Goal: Transaction & Acquisition: Purchase product/service

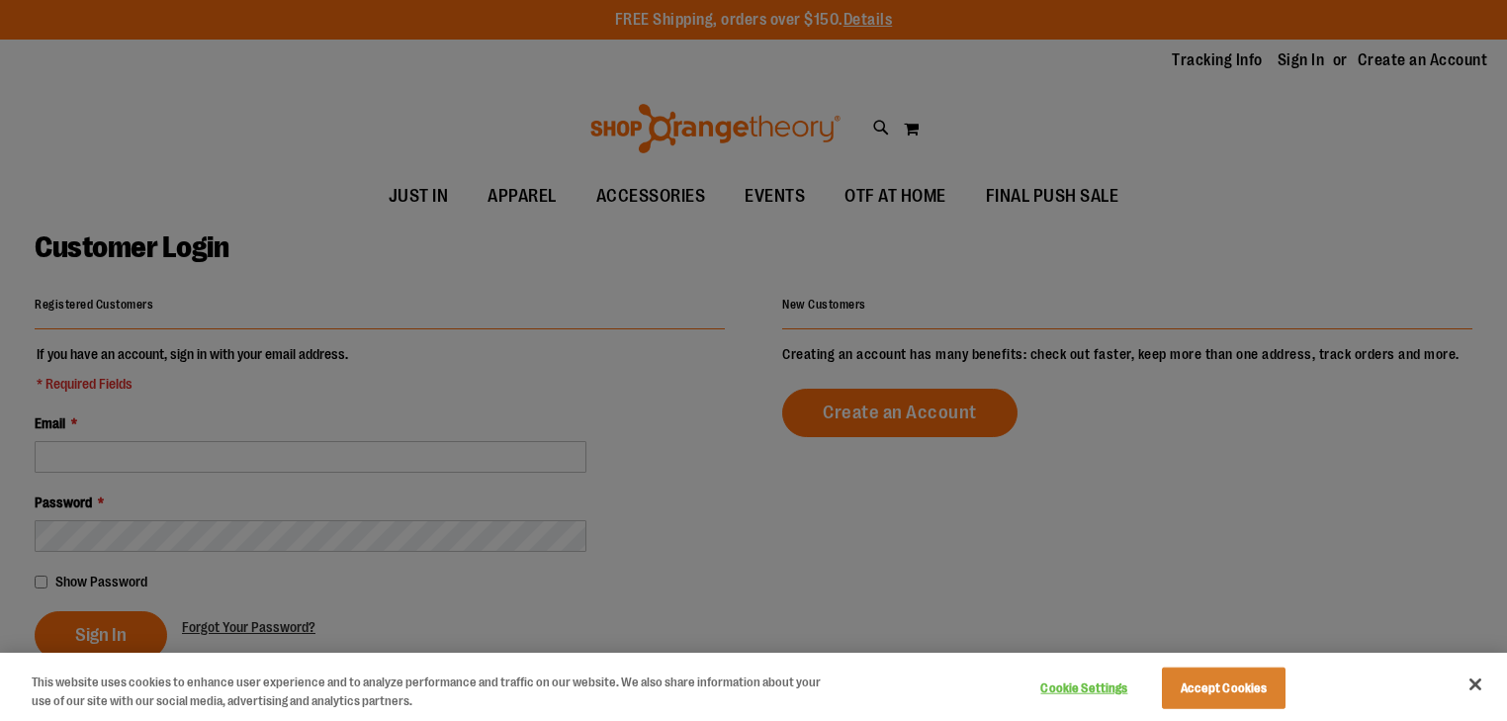
click at [1308, 62] on div at bounding box center [753, 360] width 1507 height 721
click at [1247, 696] on button "Accept Cookies" at bounding box center [1224, 689] width 124 height 42
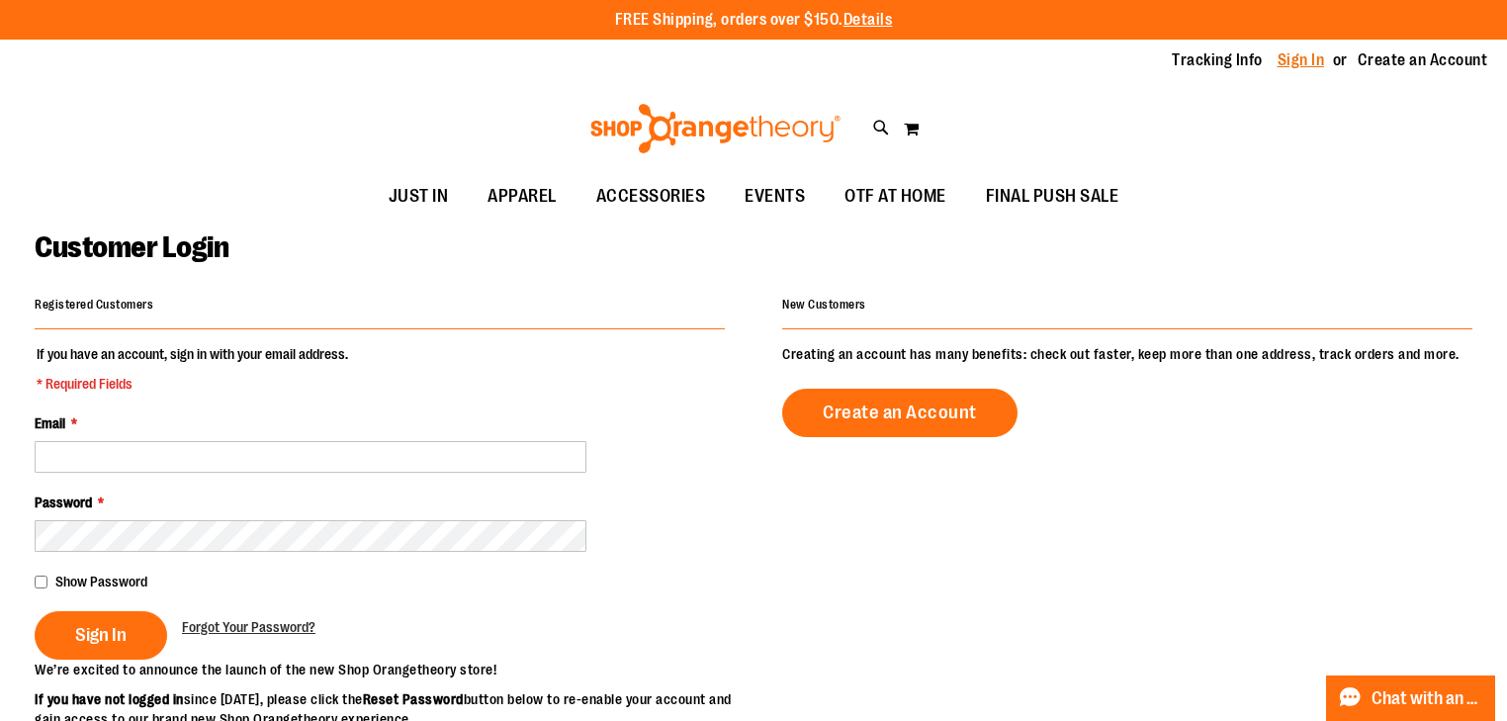
click at [1290, 53] on link "Sign In" at bounding box center [1301, 60] width 47 height 22
click at [1306, 63] on link "Sign In" at bounding box center [1301, 60] width 47 height 22
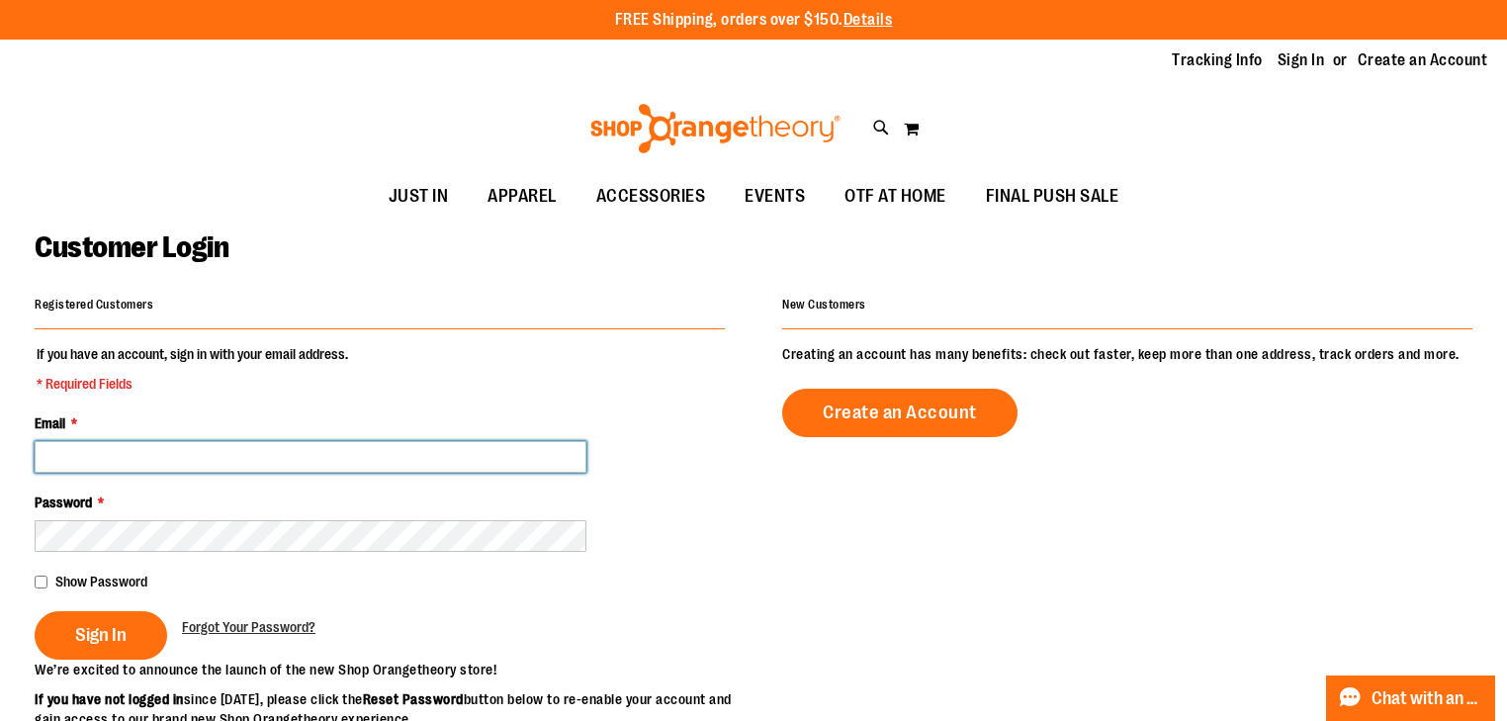
click at [160, 451] on input "Email *" at bounding box center [311, 457] width 552 height 32
type input "**********"
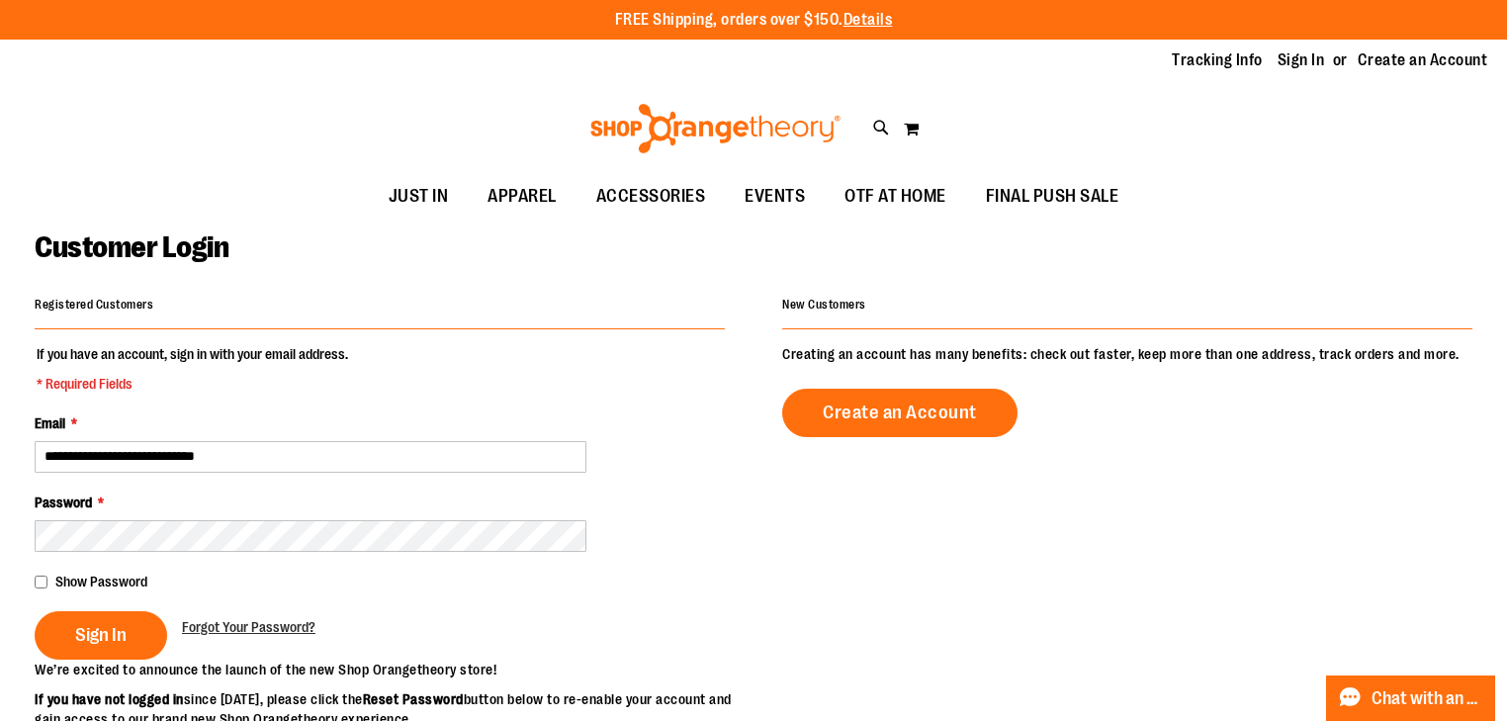
click at [152, 313] on div "Registered Customers" at bounding box center [380, 310] width 690 height 39
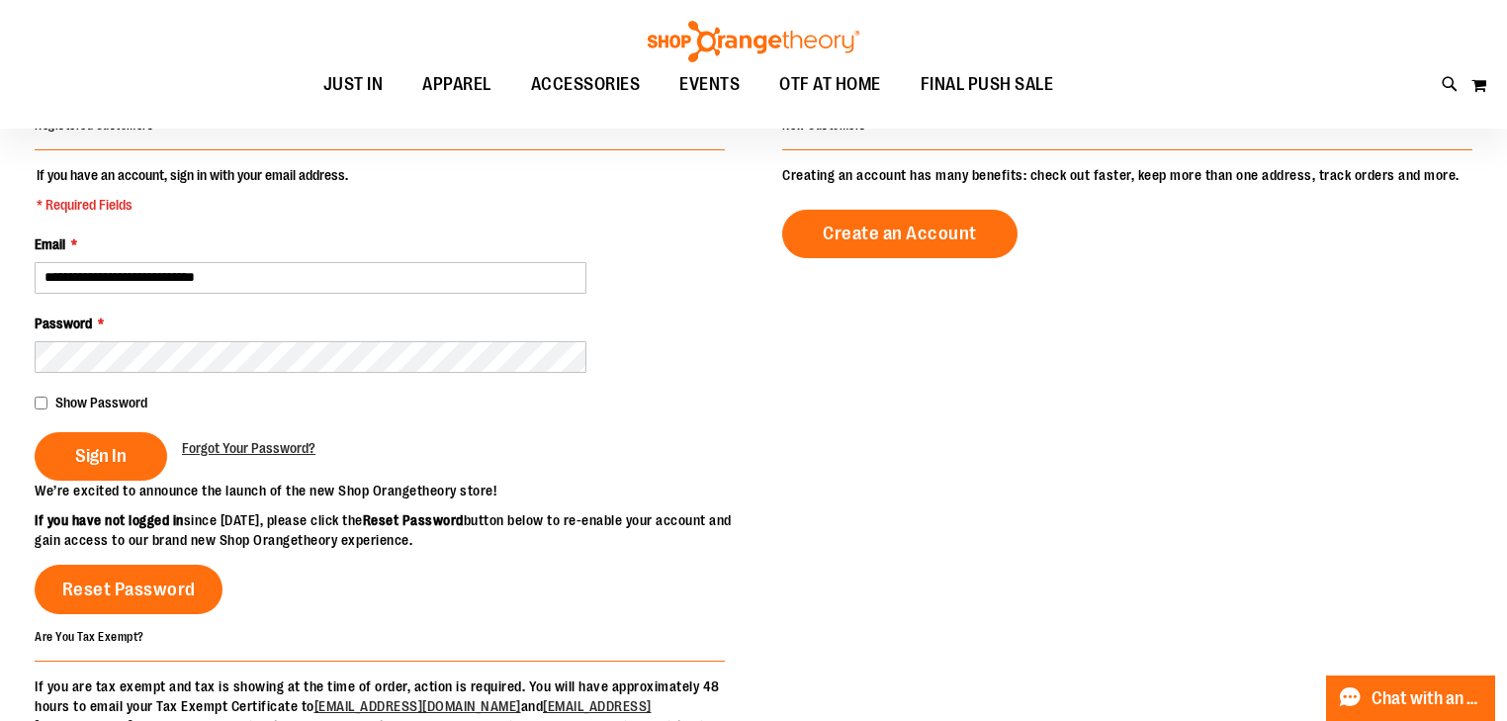
scroll to position [158, 0]
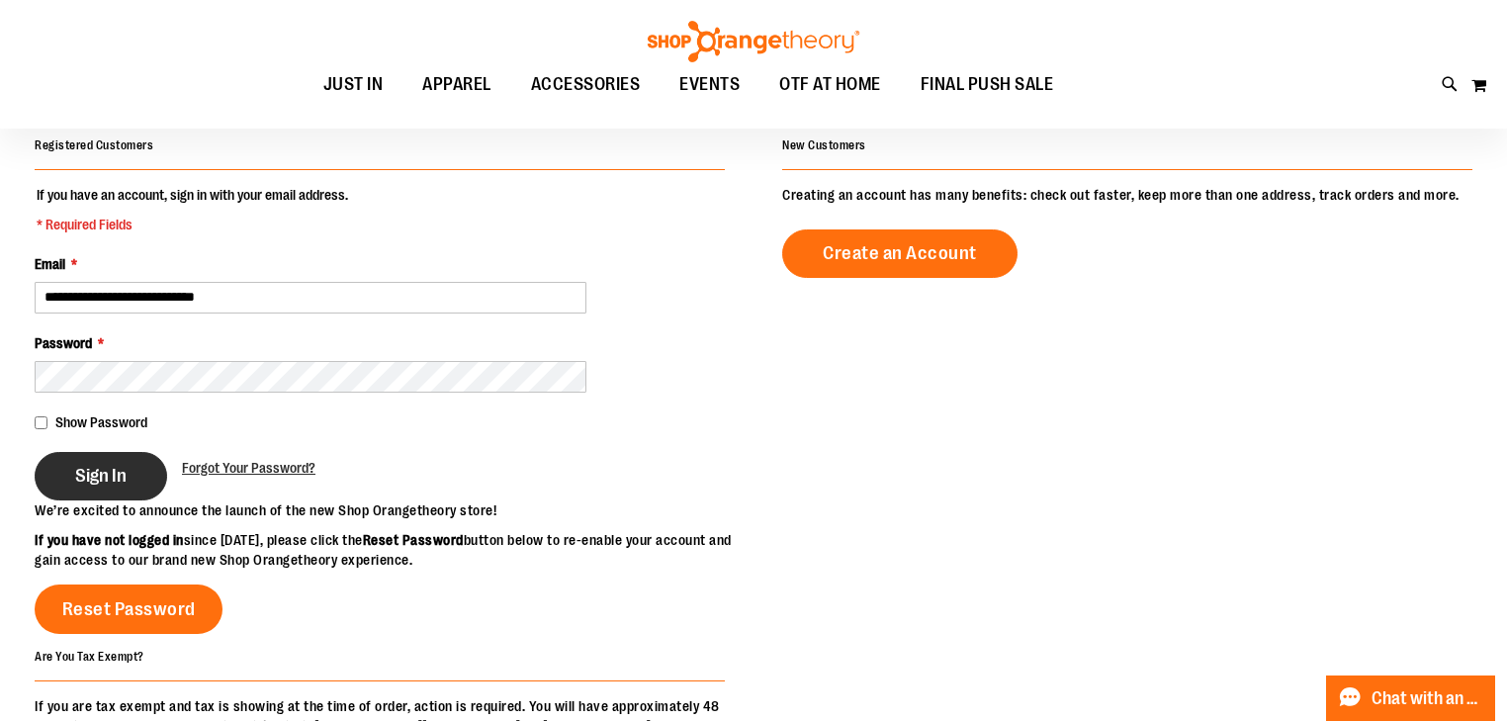
click at [83, 487] on button "Sign In" at bounding box center [101, 476] width 133 height 48
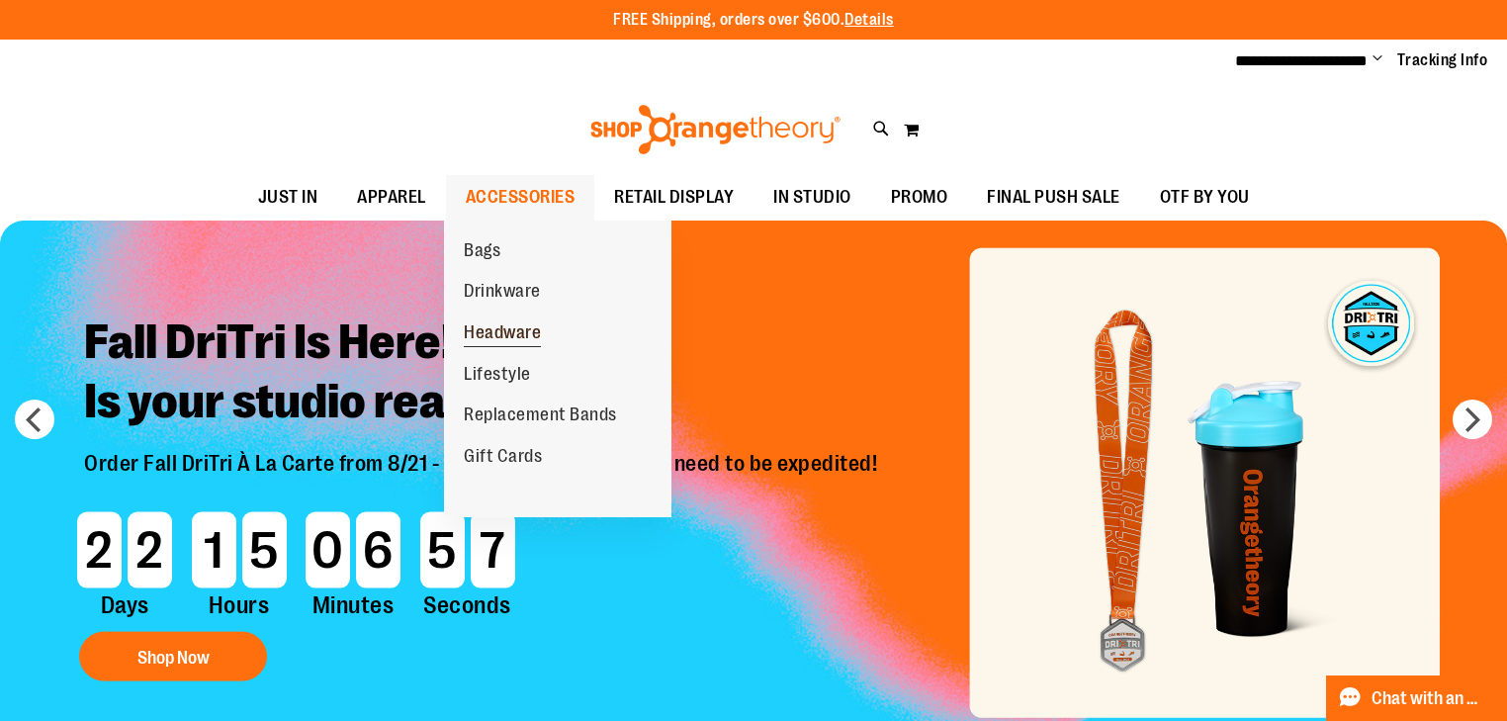
click at [525, 328] on span "Headware" at bounding box center [502, 334] width 77 height 25
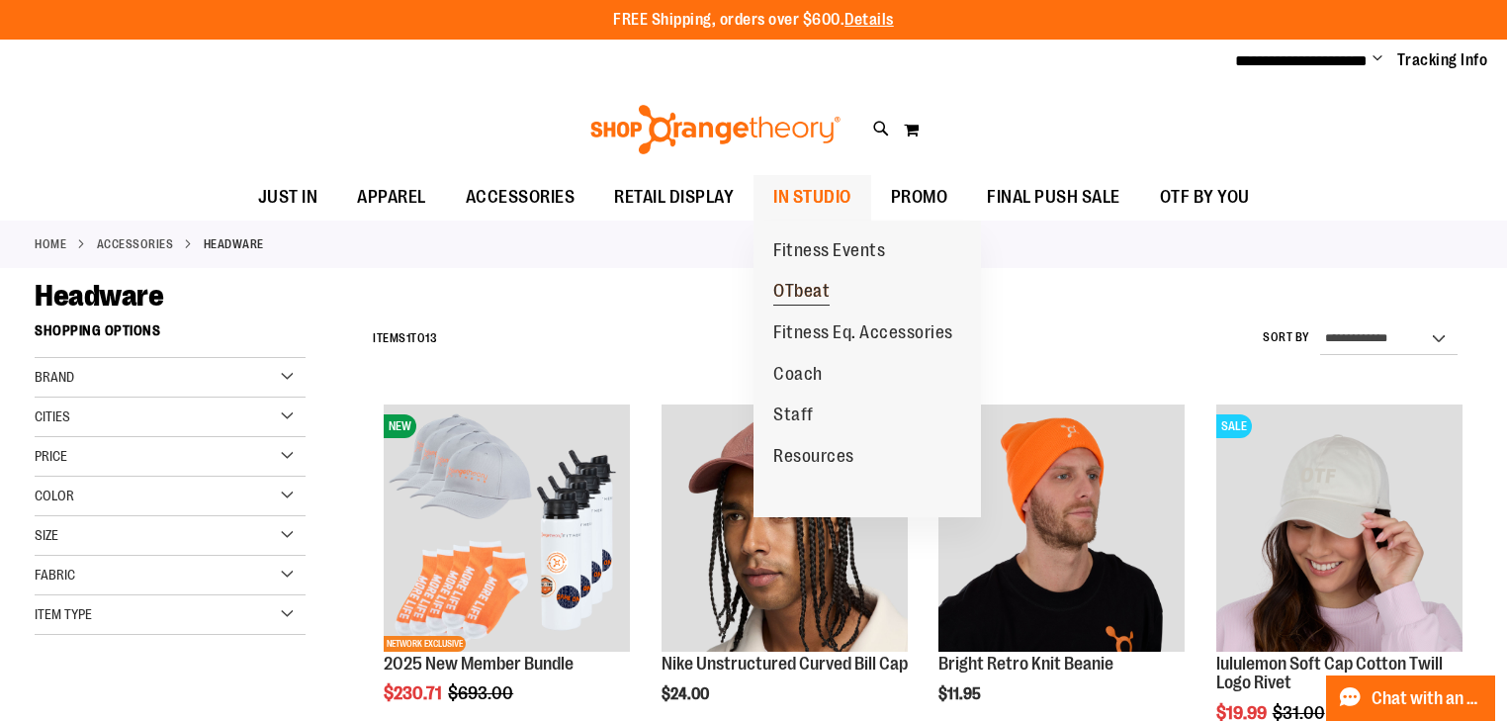
click at [808, 295] on span "OTbeat" at bounding box center [801, 293] width 56 height 25
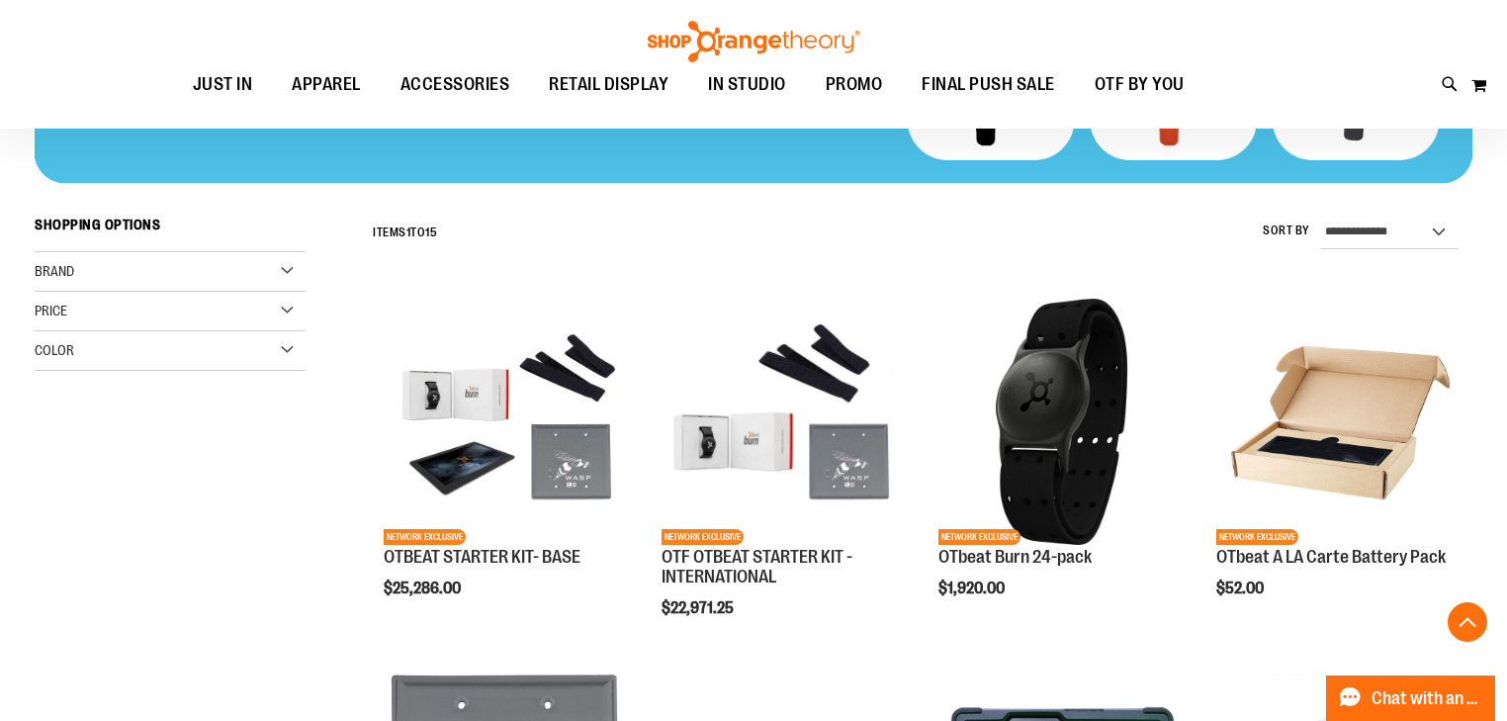
scroll to position [474, 0]
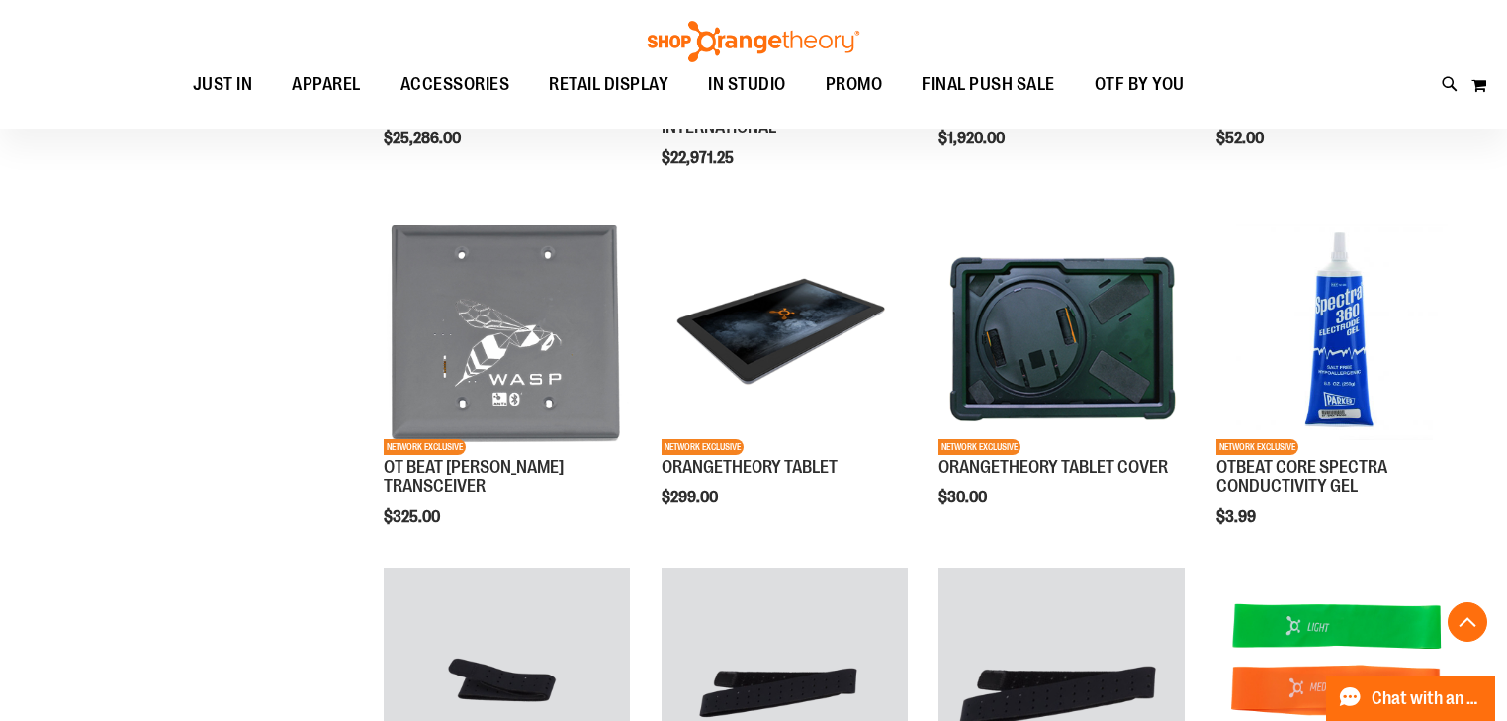
scroll to position [790, 0]
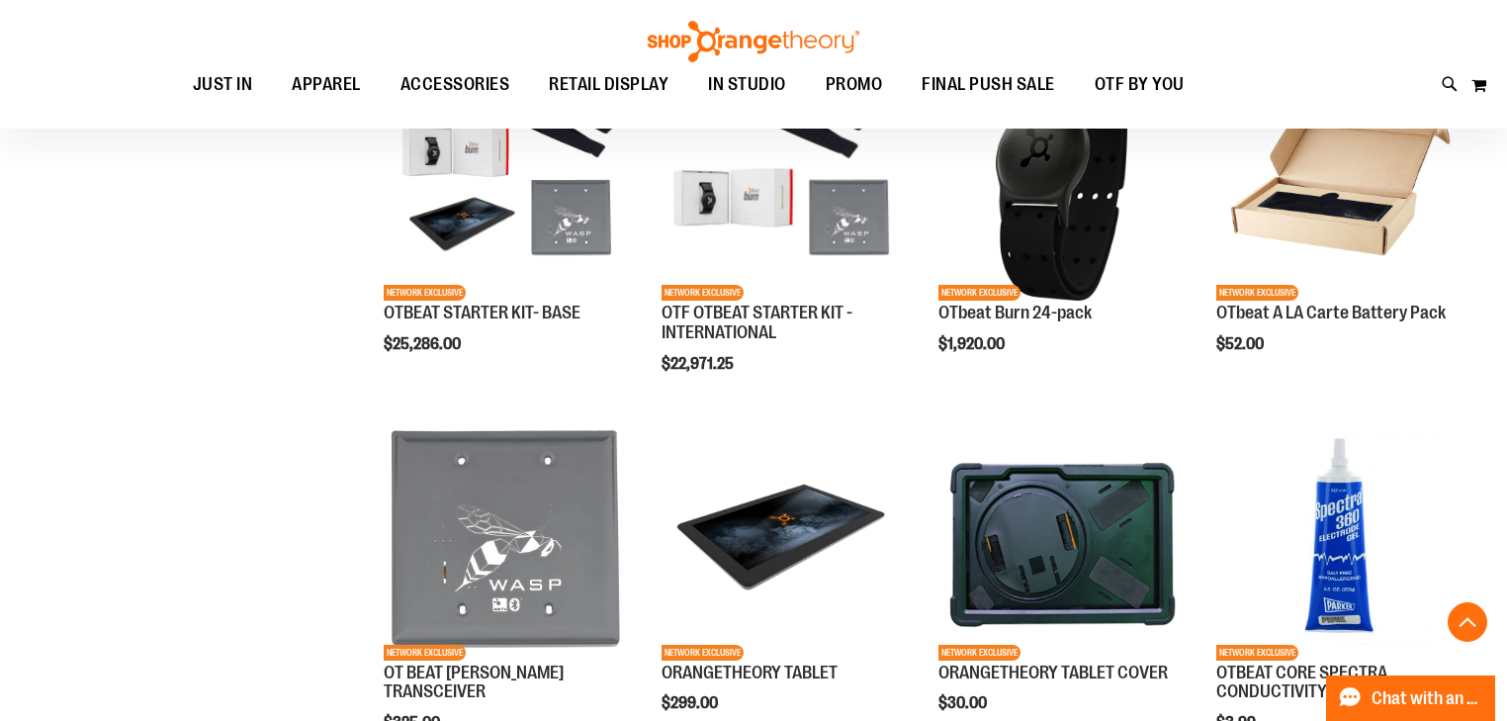
scroll to position [553, 0]
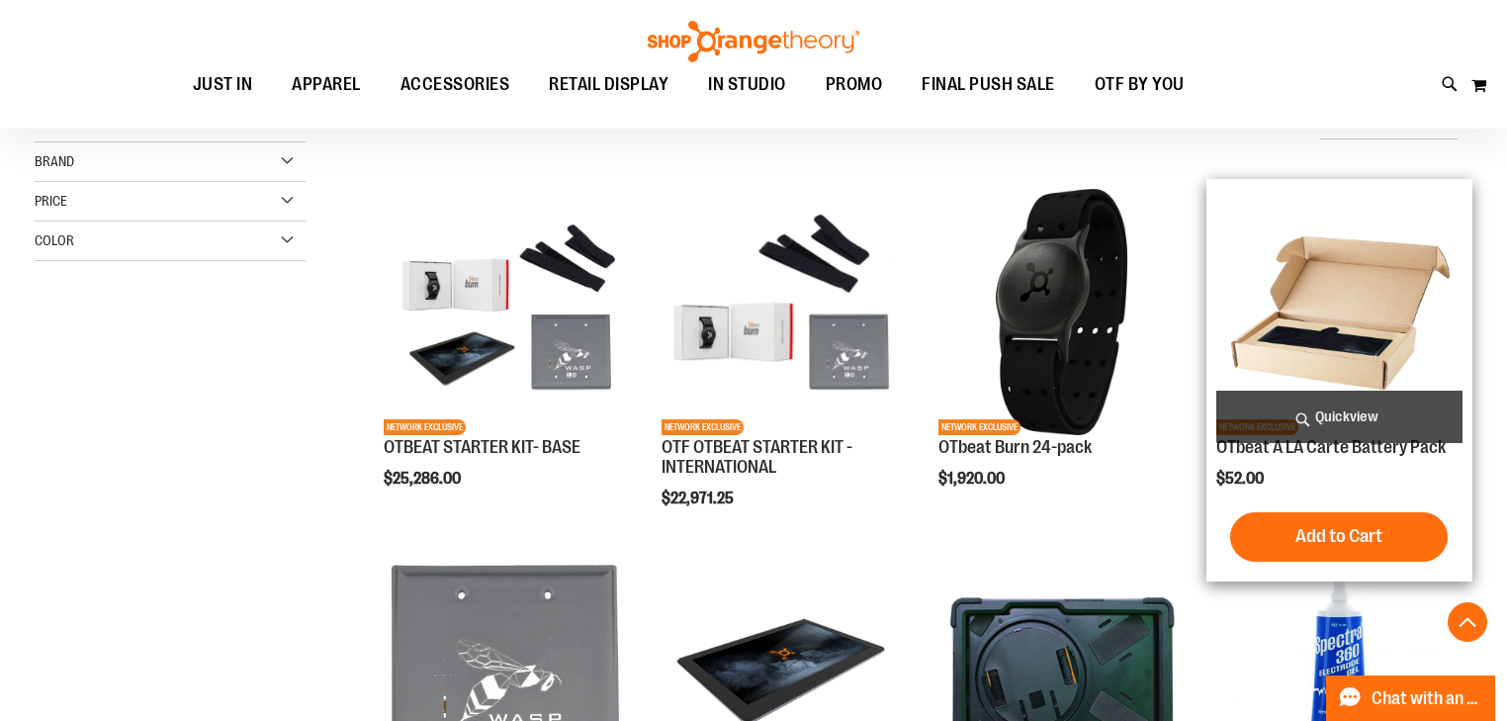
click at [1379, 484] on div "$52.00" at bounding box center [1339, 478] width 246 height 20
click at [1349, 467] on div "OTbeat A LA Carte Battery Pack $52.00 Quickview Add to Cart In stock" at bounding box center [1339, 380] width 246 height 383
click at [1281, 466] on div "OTbeat A LA Carte Battery Pack $52.00 Quickview Add to Cart In stock" at bounding box center [1339, 380] width 246 height 383
click at [1305, 299] on img "product" at bounding box center [1339, 312] width 246 height 246
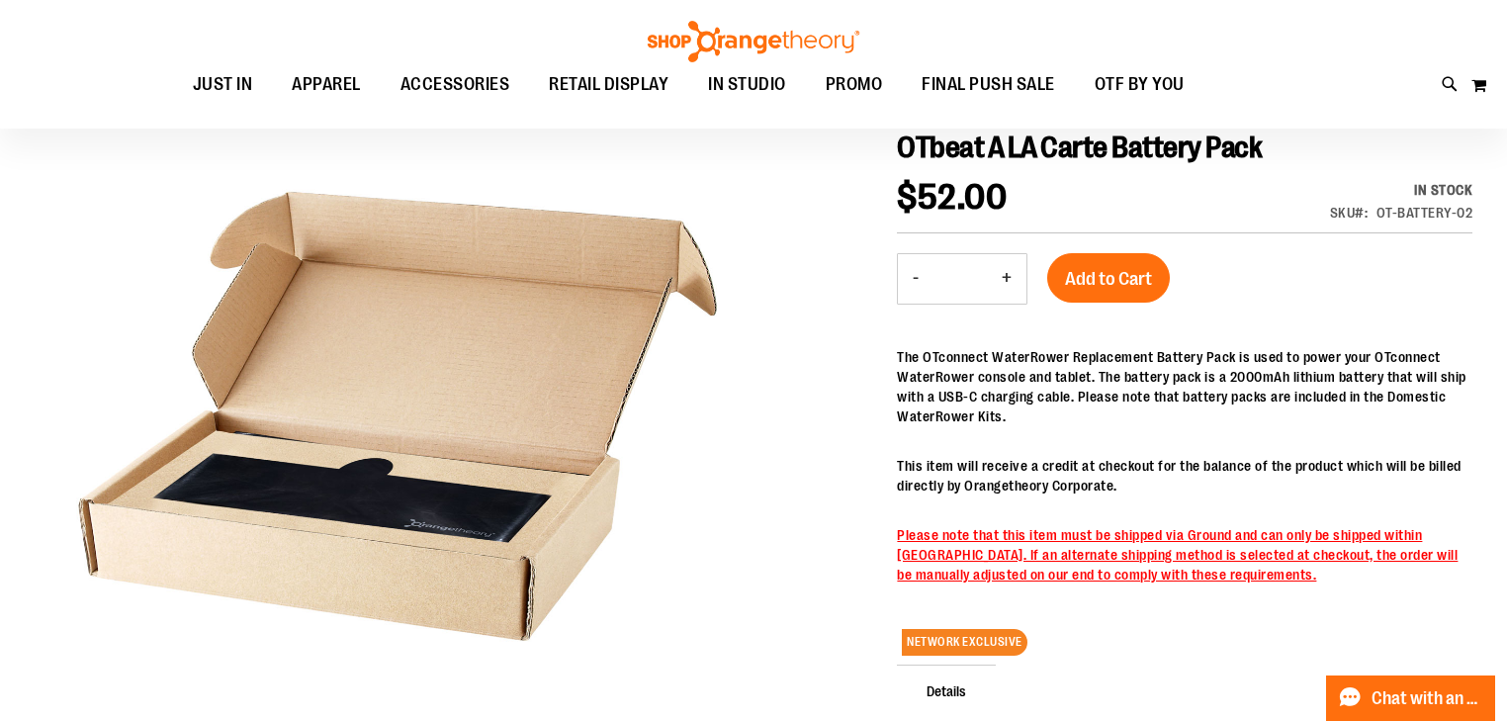
scroll to position [236, 0]
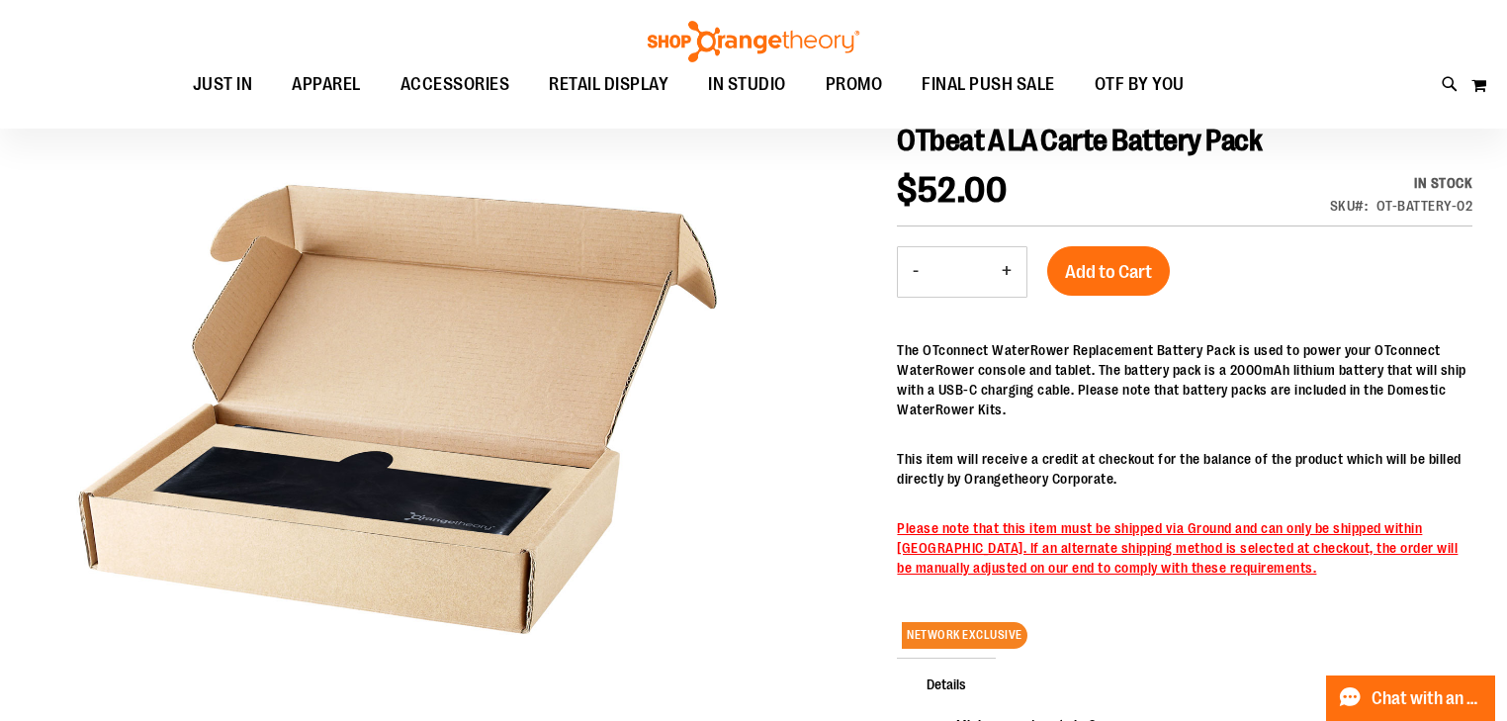
click at [916, 268] on button "-" at bounding box center [916, 271] width 36 height 49
click at [996, 273] on button "+" at bounding box center [1007, 271] width 40 height 49
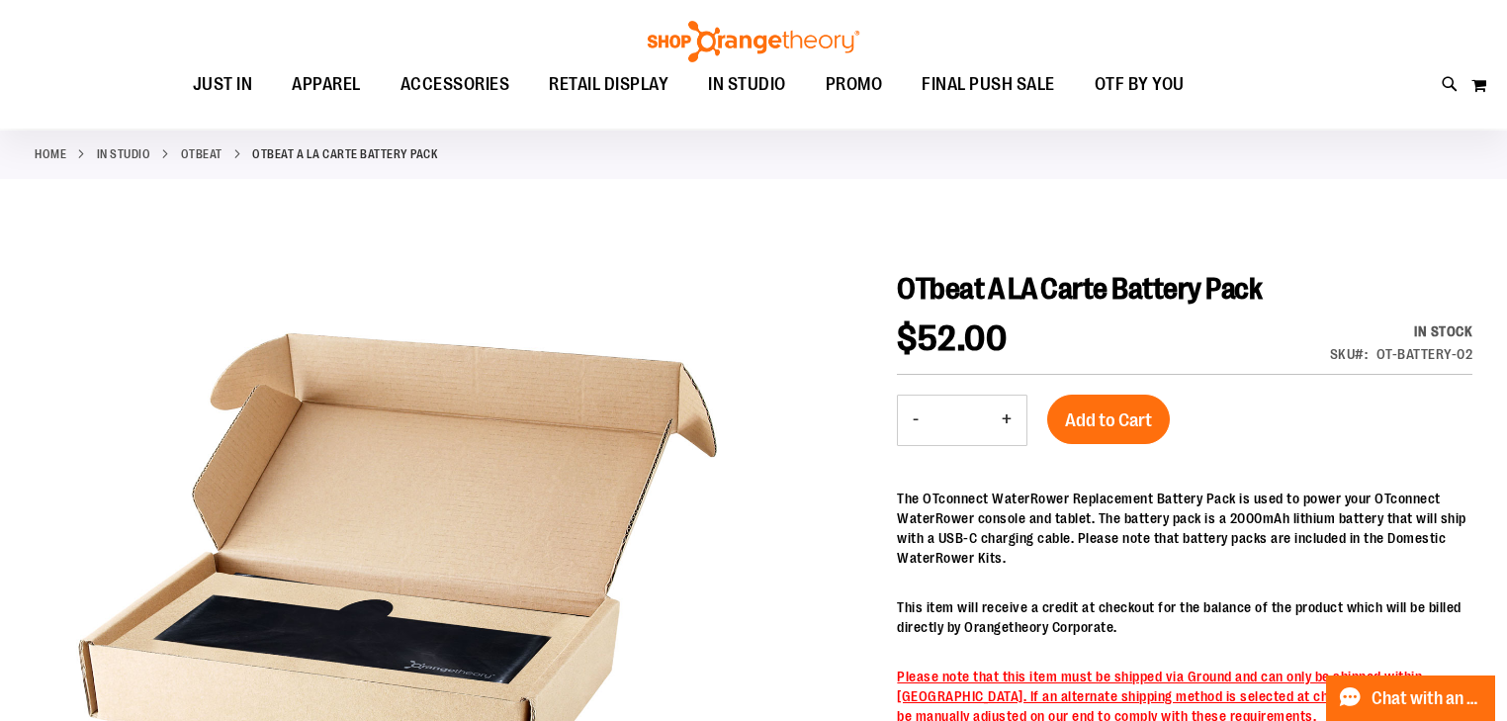
scroll to position [0, 0]
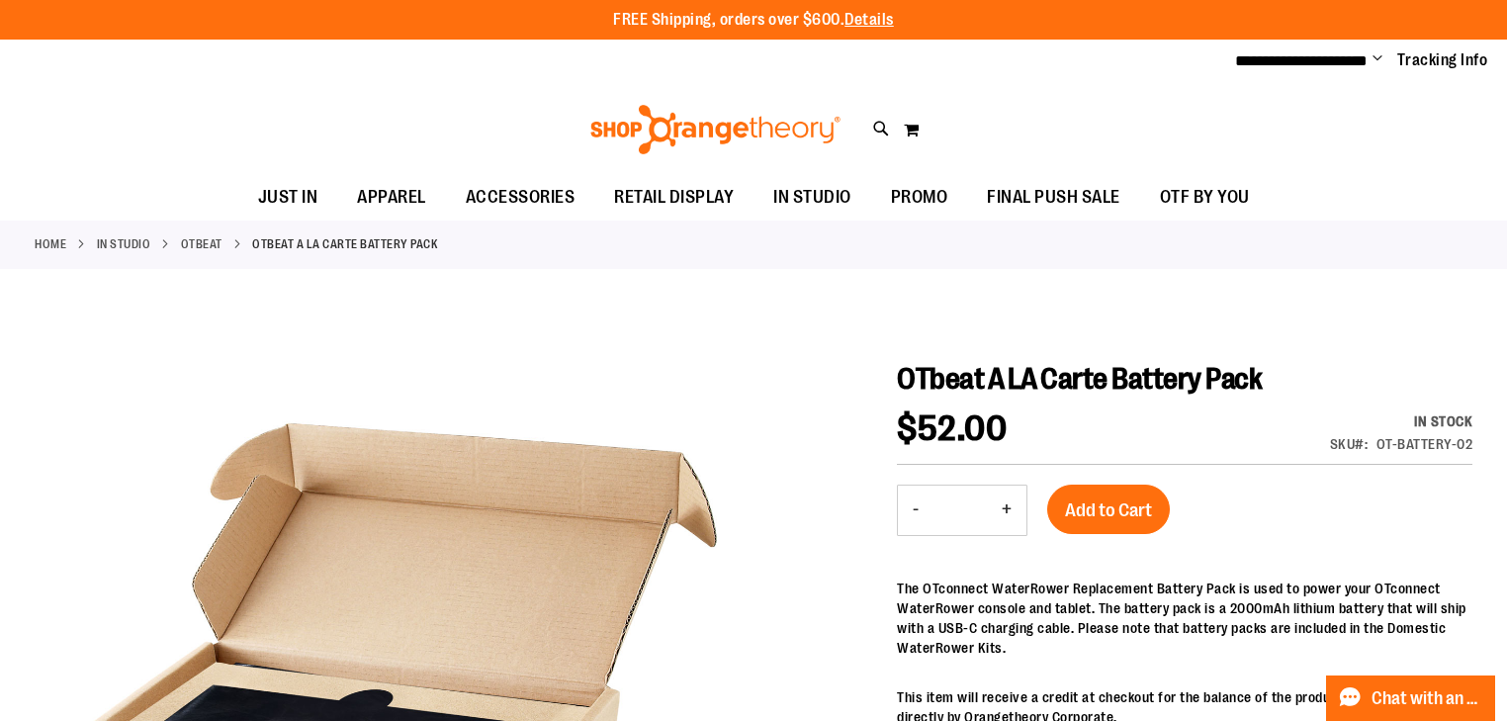
click at [918, 502] on button "-" at bounding box center [916, 510] width 36 height 49
click at [1008, 514] on button "+" at bounding box center [1007, 510] width 40 height 49
click at [1008, 513] on button "+" at bounding box center [1007, 510] width 40 height 49
click at [1009, 513] on button "+" at bounding box center [1007, 510] width 40 height 49
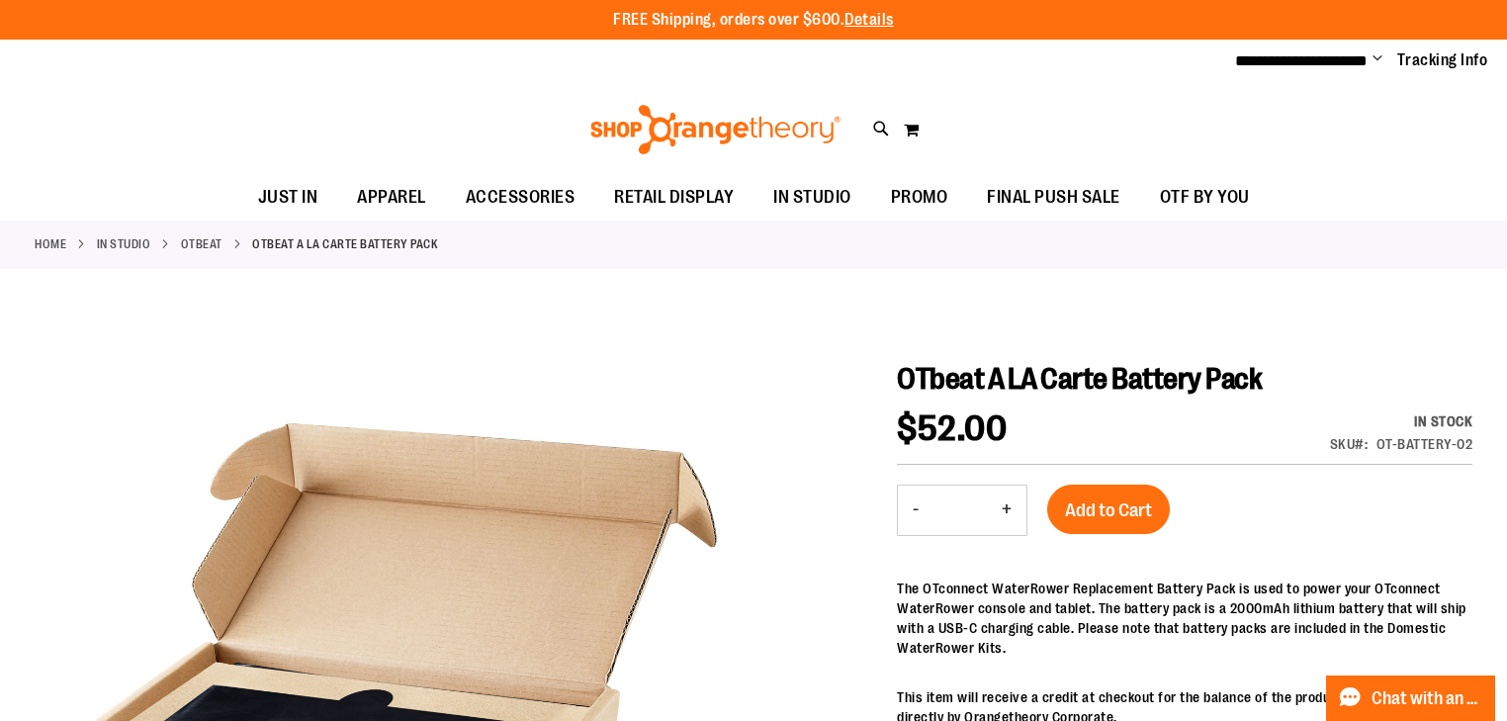
click at [1009, 513] on button "+" at bounding box center [1007, 510] width 40 height 49
click at [1003, 512] on button "+" at bounding box center [1007, 510] width 40 height 49
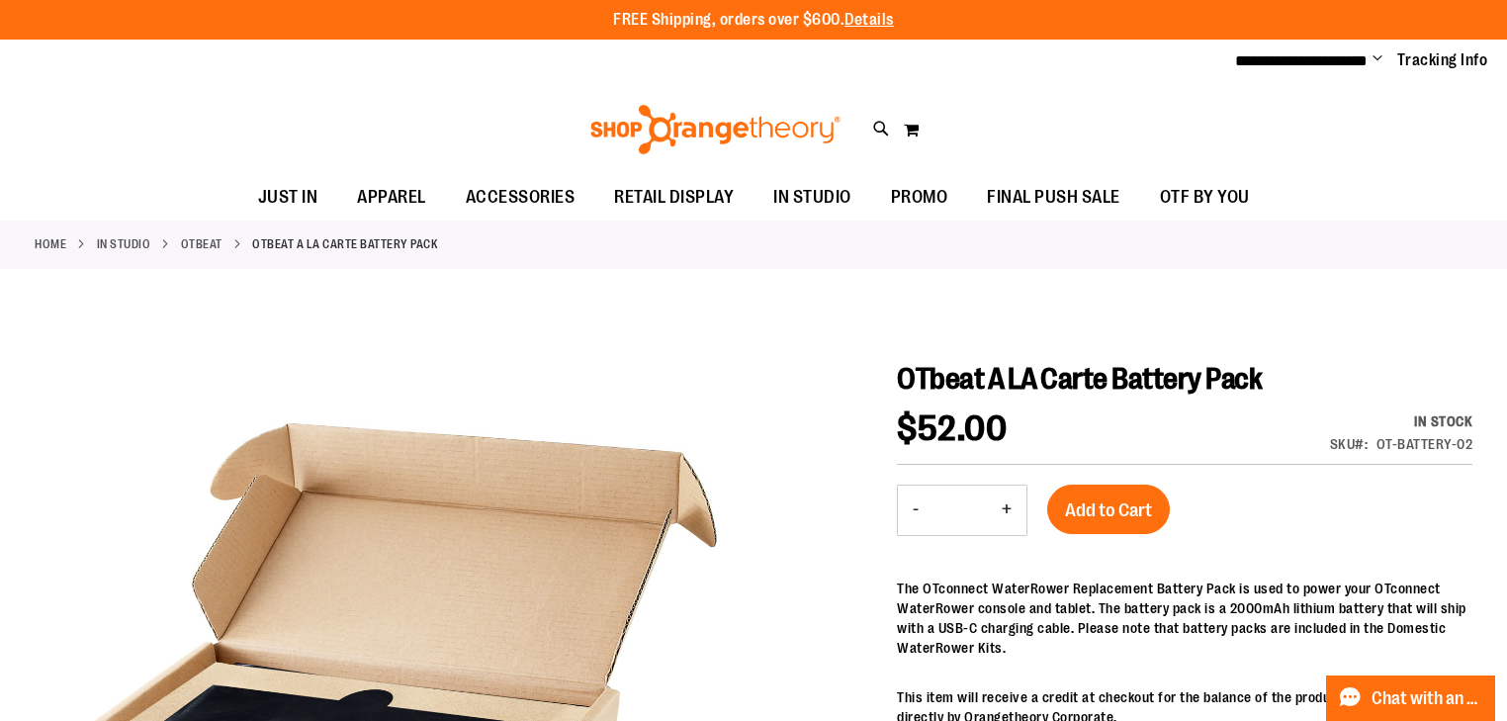
click at [1003, 512] on button "+" at bounding box center [1007, 510] width 40 height 49
click at [1002, 512] on button "+" at bounding box center [1007, 510] width 40 height 49
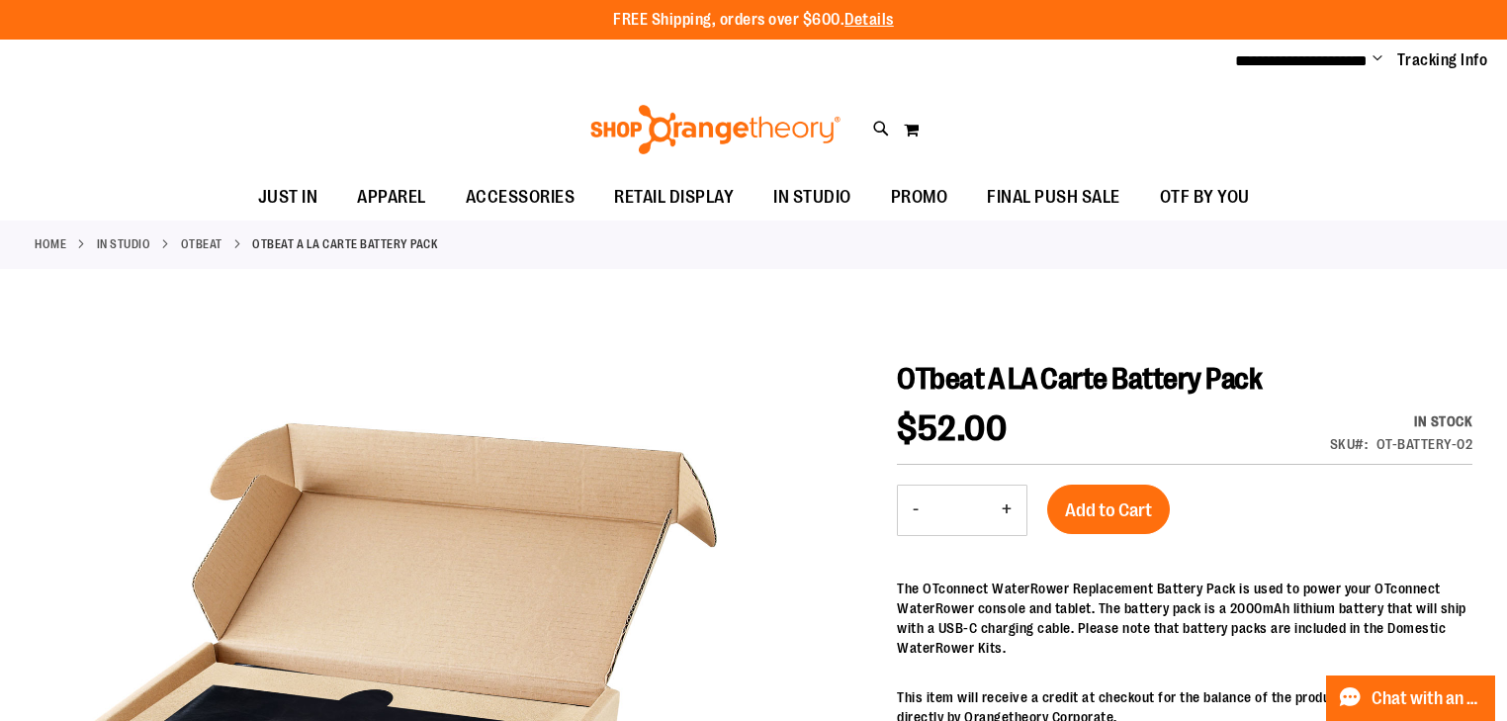
click at [1002, 512] on button "+" at bounding box center [1007, 510] width 40 height 49
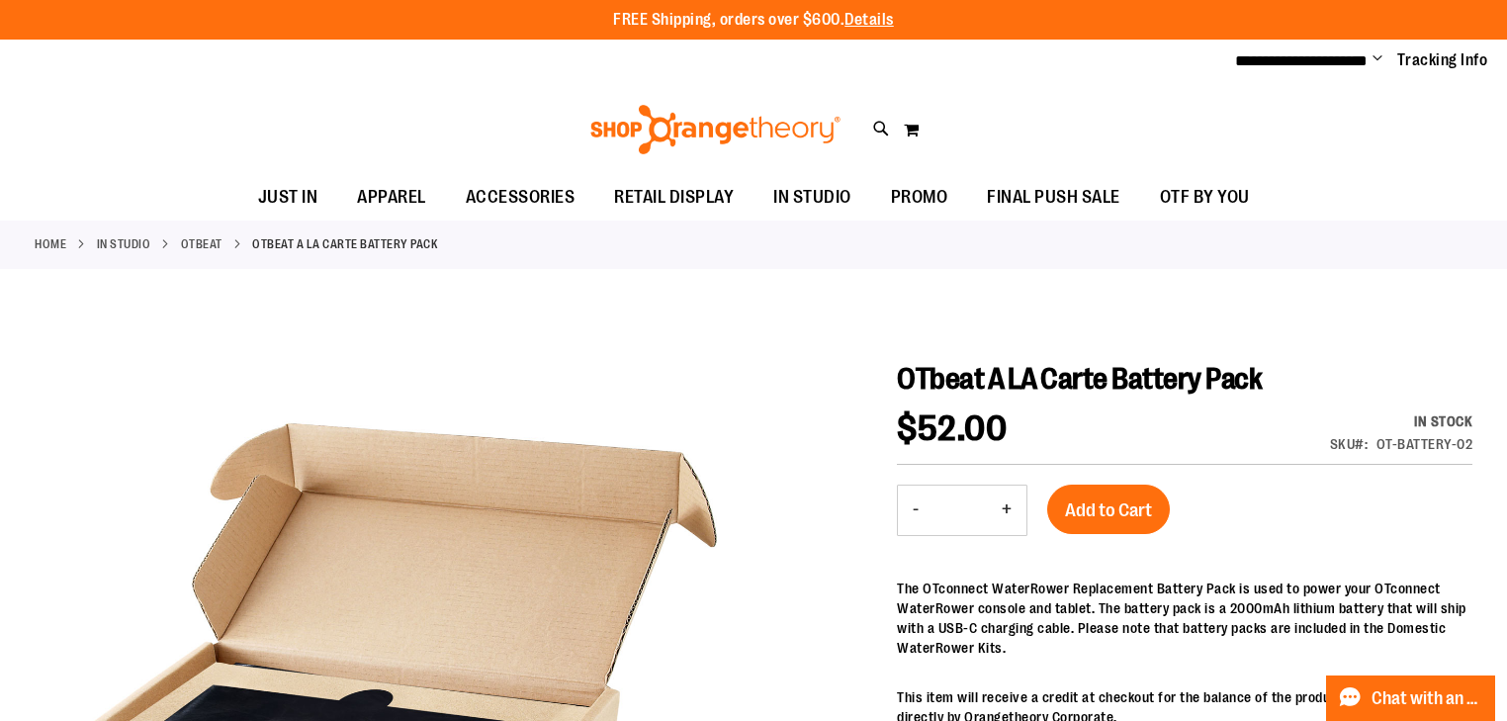
click at [1002, 512] on button "+" at bounding box center [1007, 510] width 40 height 49
click at [1001, 512] on button "+" at bounding box center [1007, 510] width 40 height 49
type input "**"
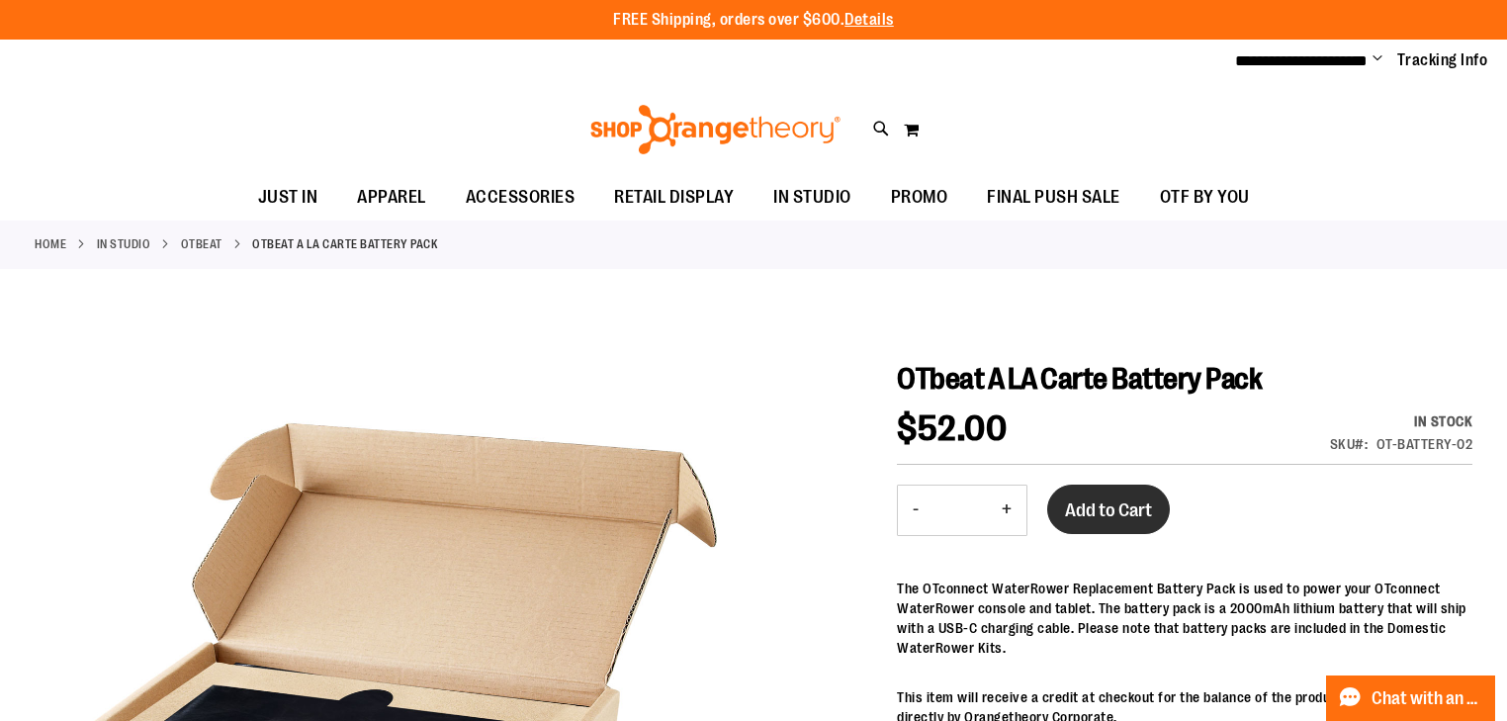
click at [1133, 504] on span "Add to Cart" at bounding box center [1108, 510] width 87 height 22
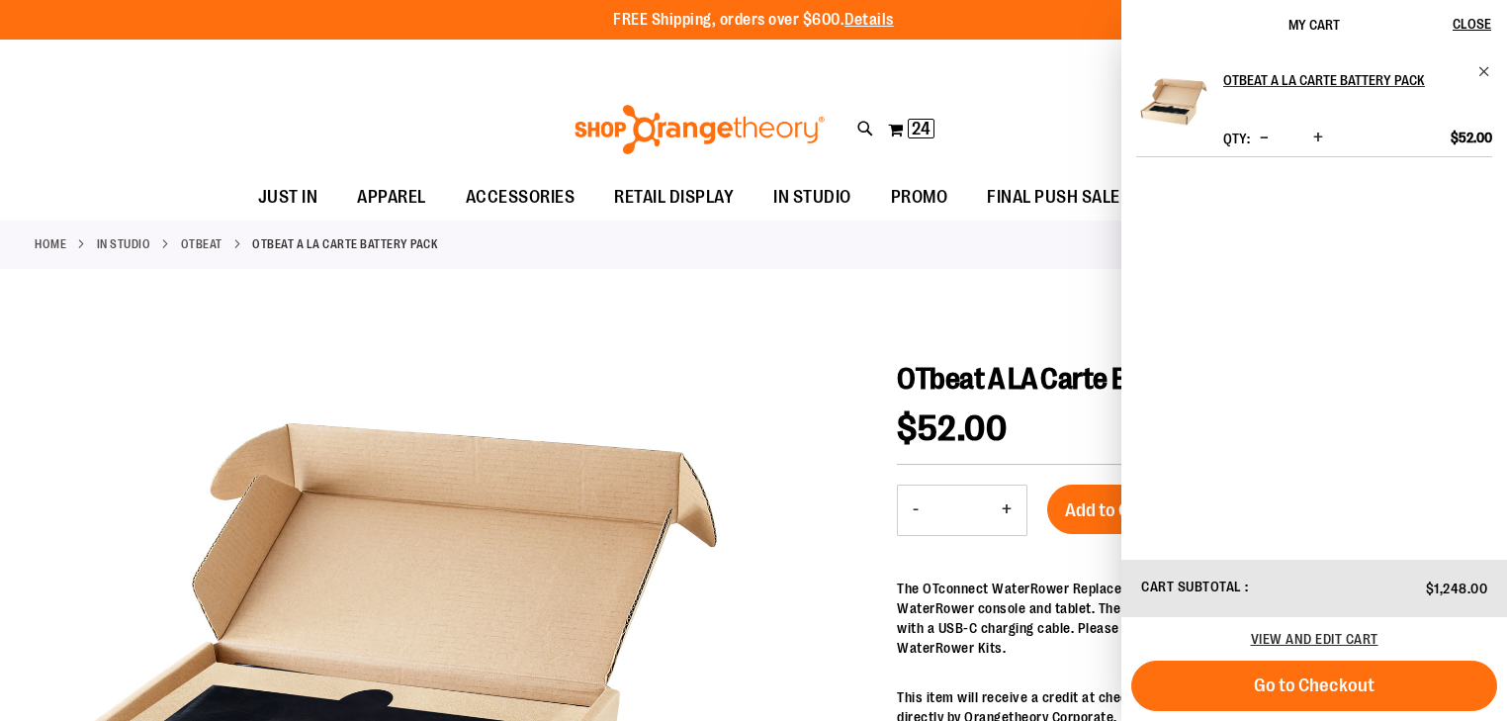
click at [754, 510] on div at bounding box center [754, 701] width 1438 height 824
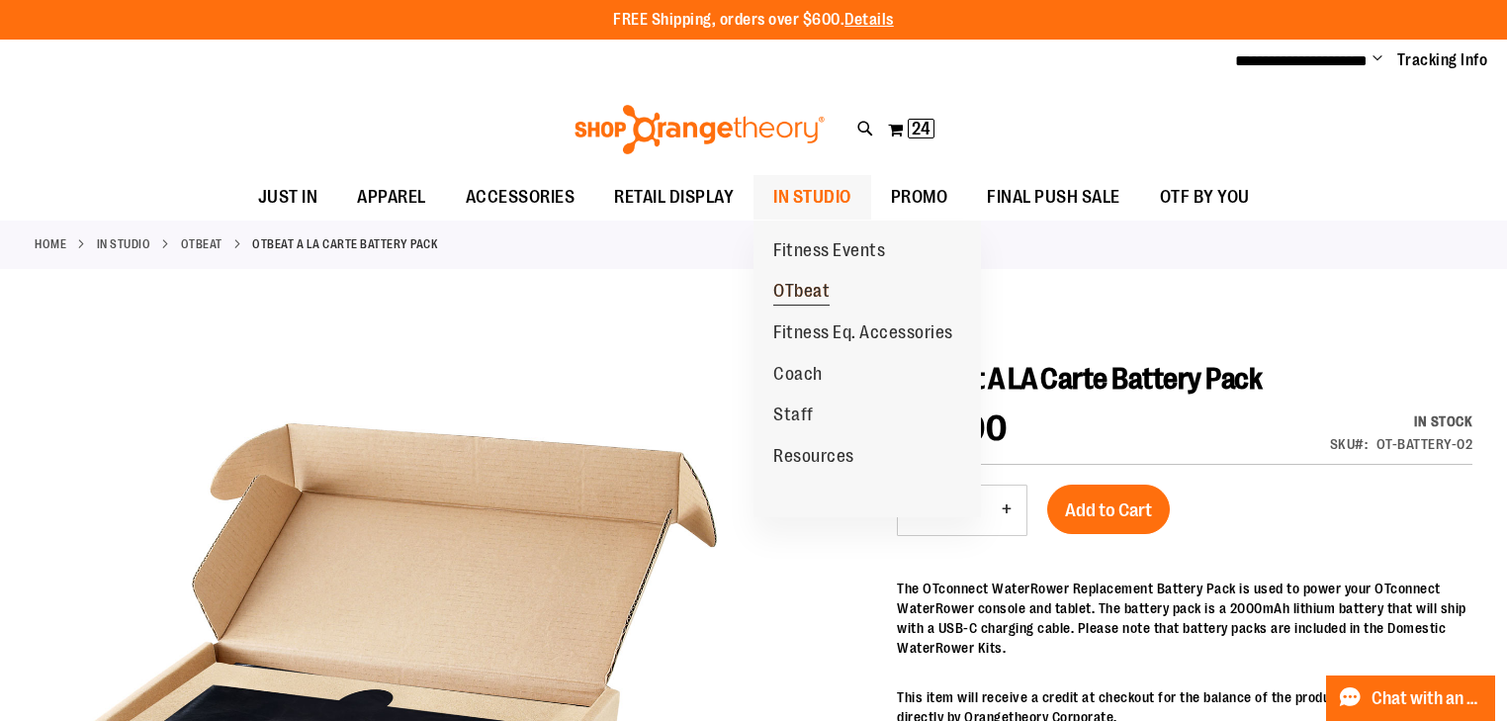
click at [773, 282] on span "OTbeat" at bounding box center [801, 293] width 56 height 25
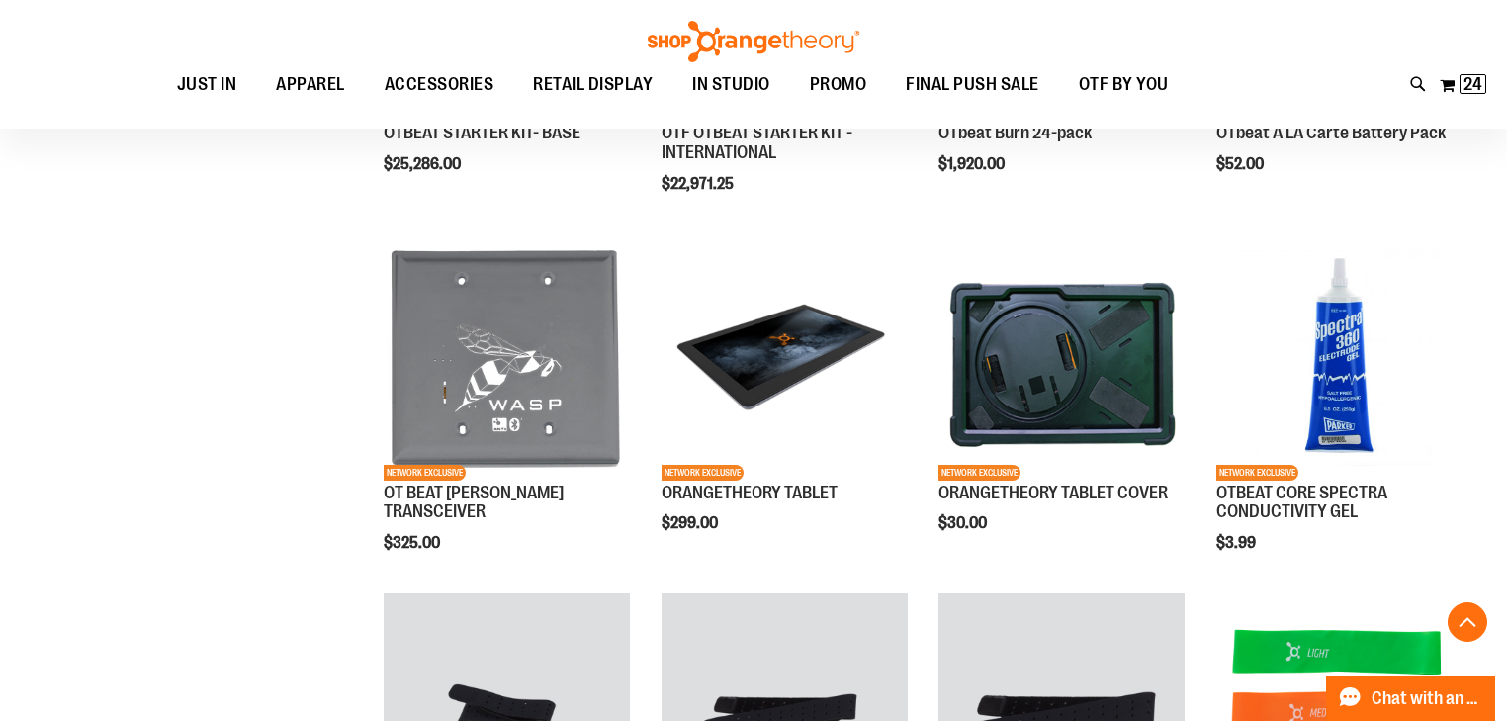
scroll to position [869, 0]
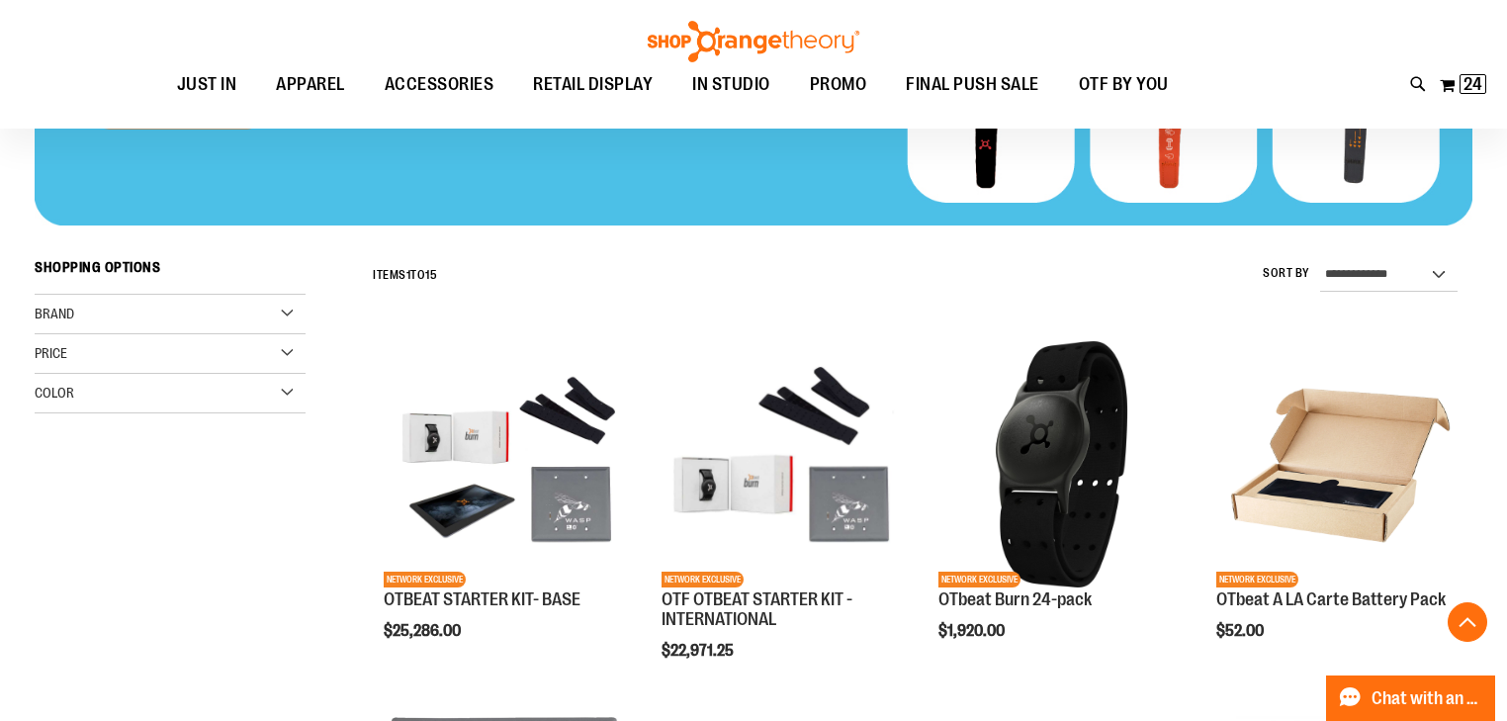
scroll to position [395, 0]
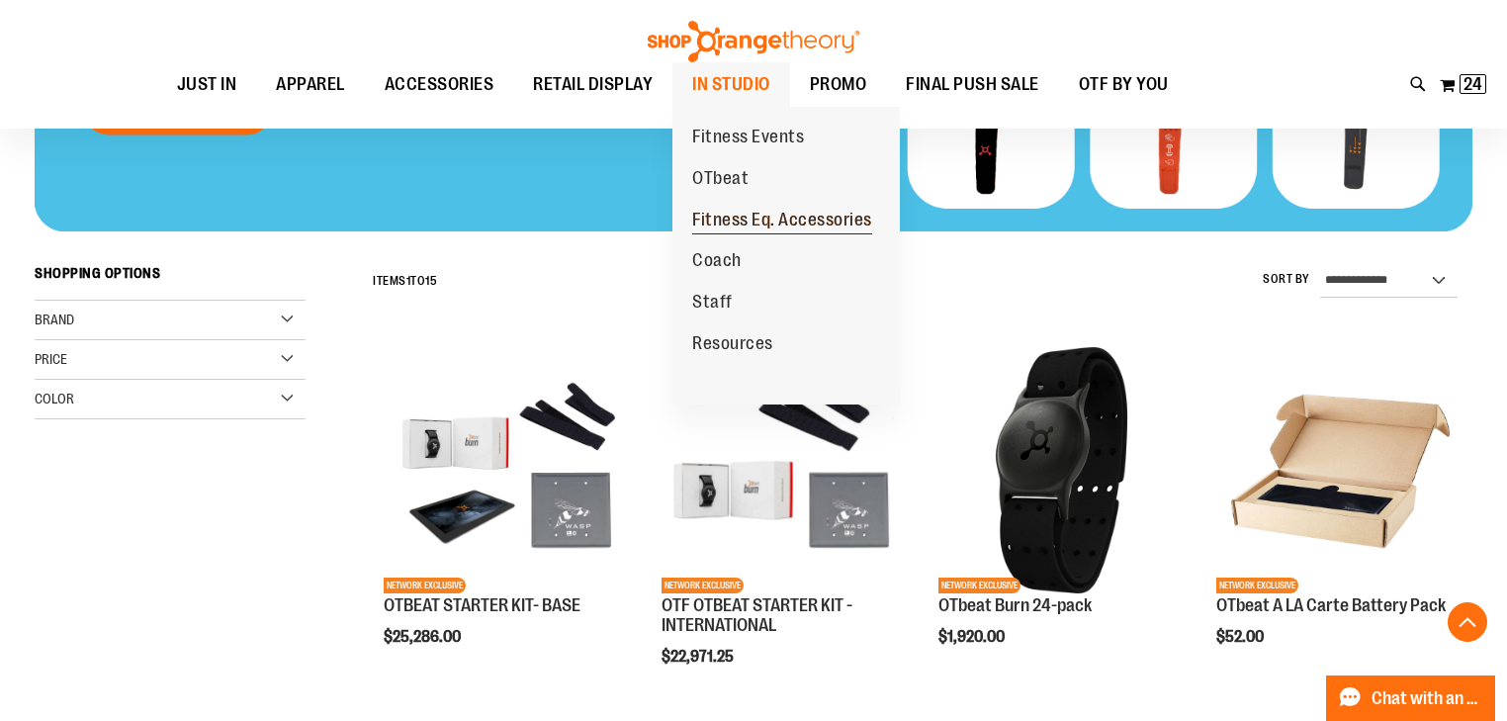
click at [716, 214] on span "Fitness Eq. Accessories" at bounding box center [782, 222] width 180 height 25
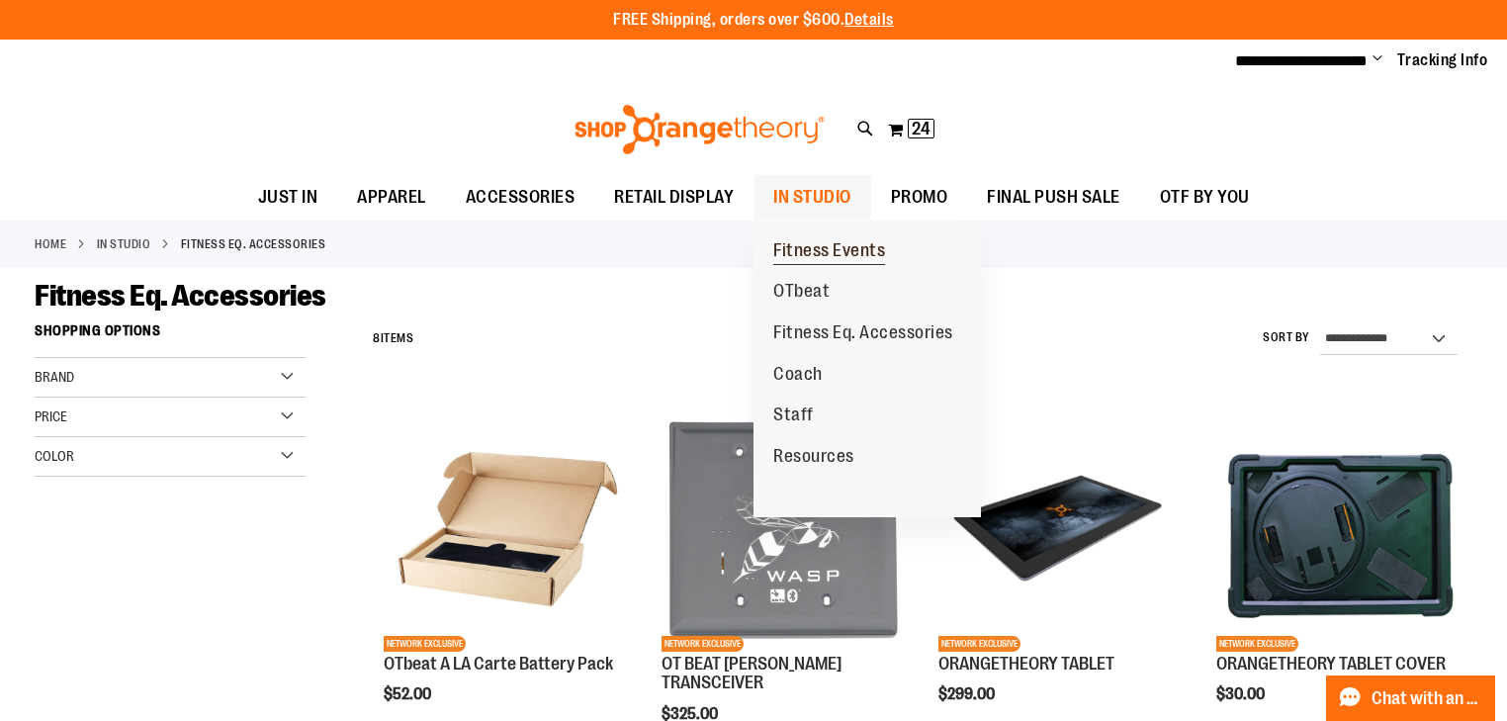
click at [820, 245] on span "Fitness Events" at bounding box center [829, 252] width 112 height 25
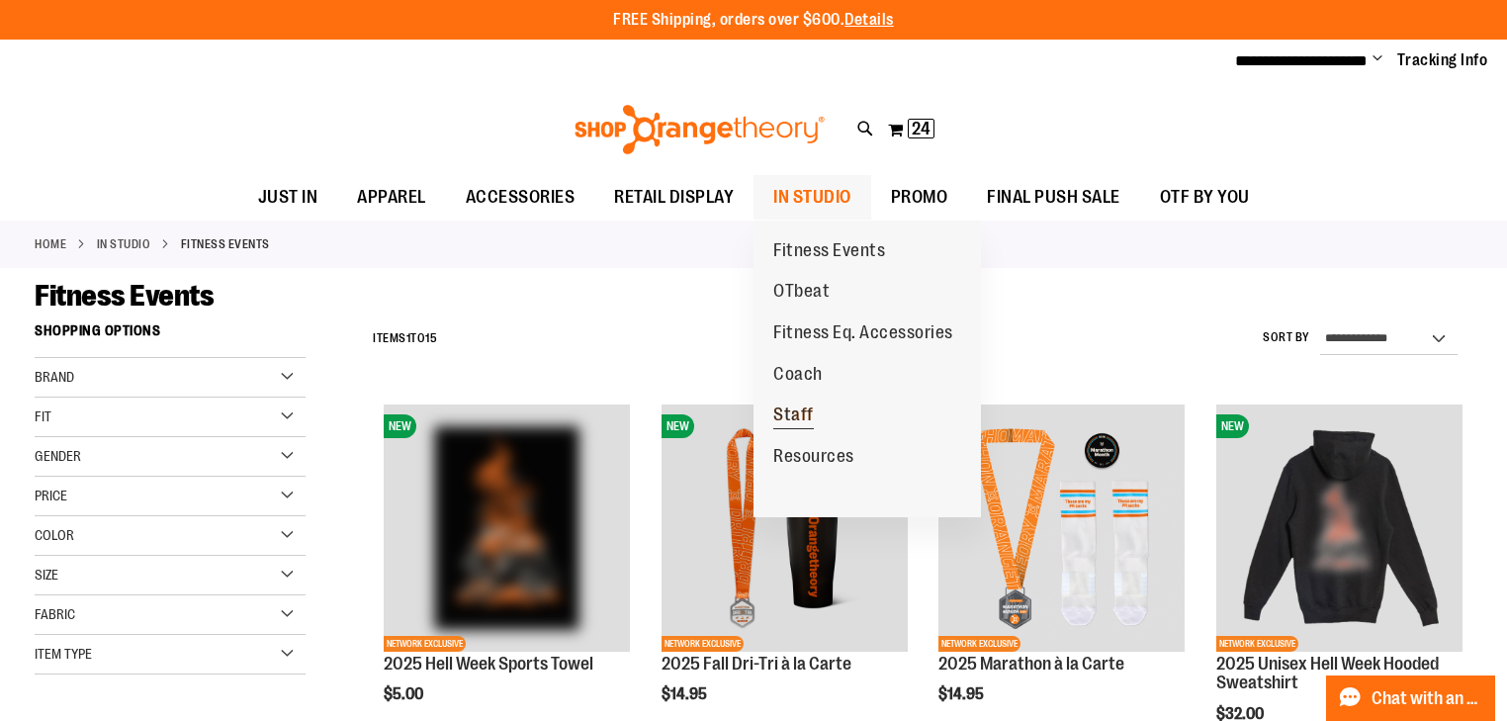
click at [807, 421] on span "Staff" at bounding box center [793, 417] width 41 height 25
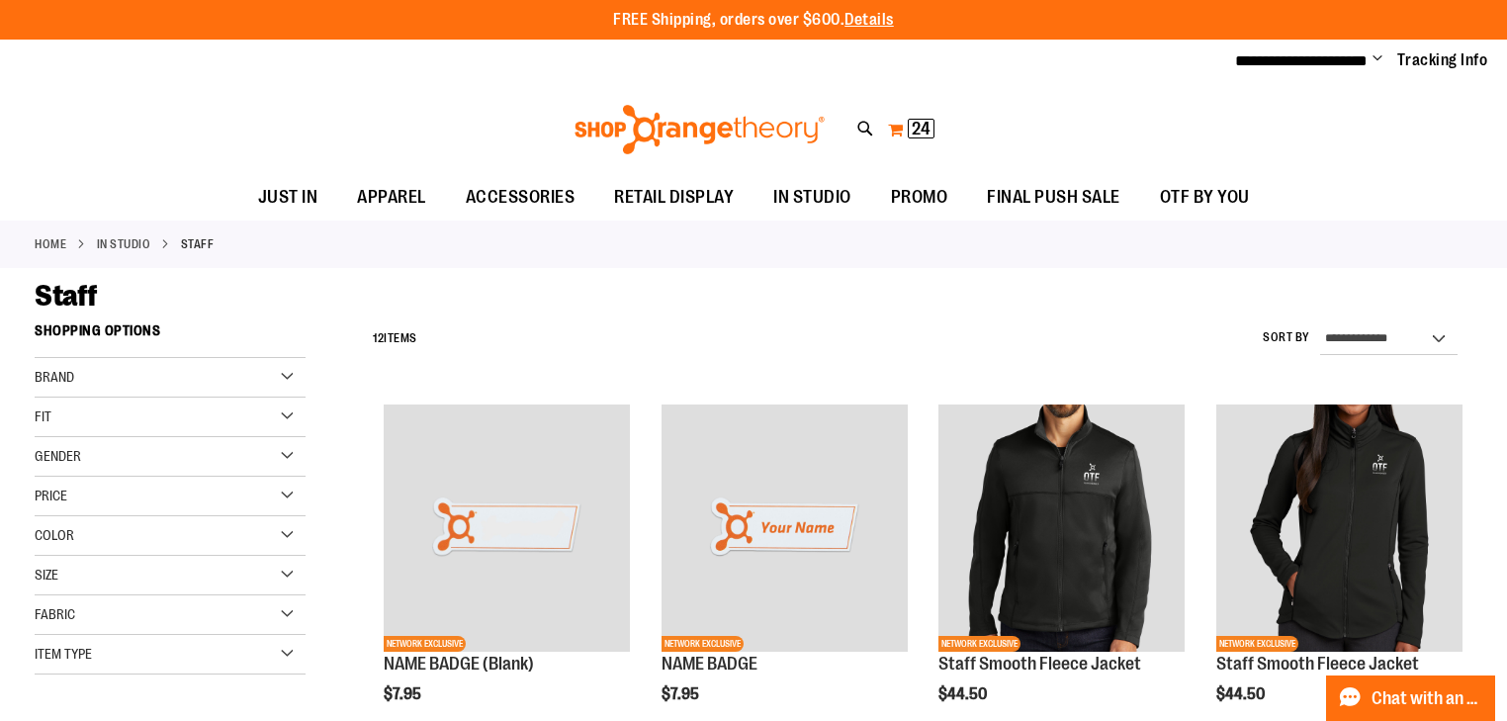
click at [927, 123] on span "24" at bounding box center [921, 129] width 19 height 20
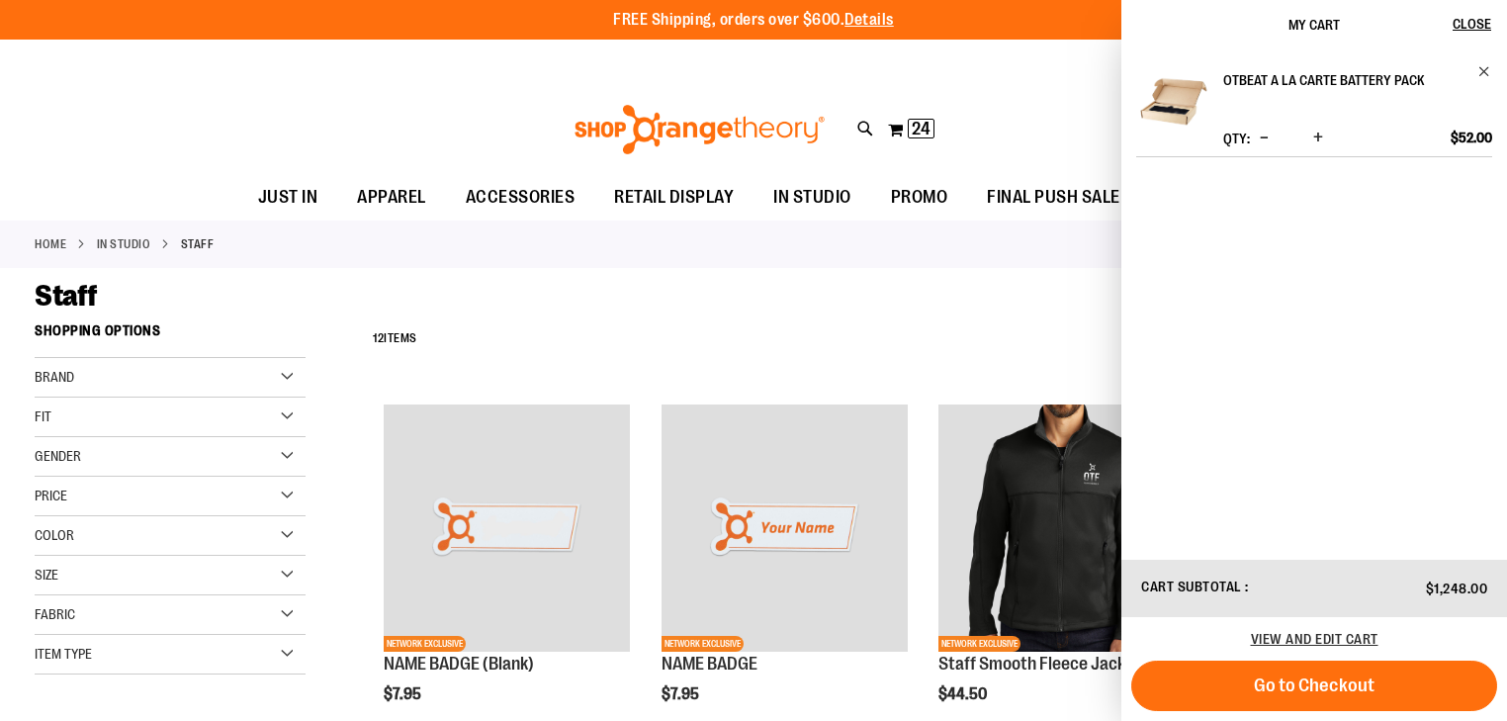
click at [1484, 79] on link "OTbeat A LA Carte Battery Pack" at bounding box center [1357, 80] width 269 height 32
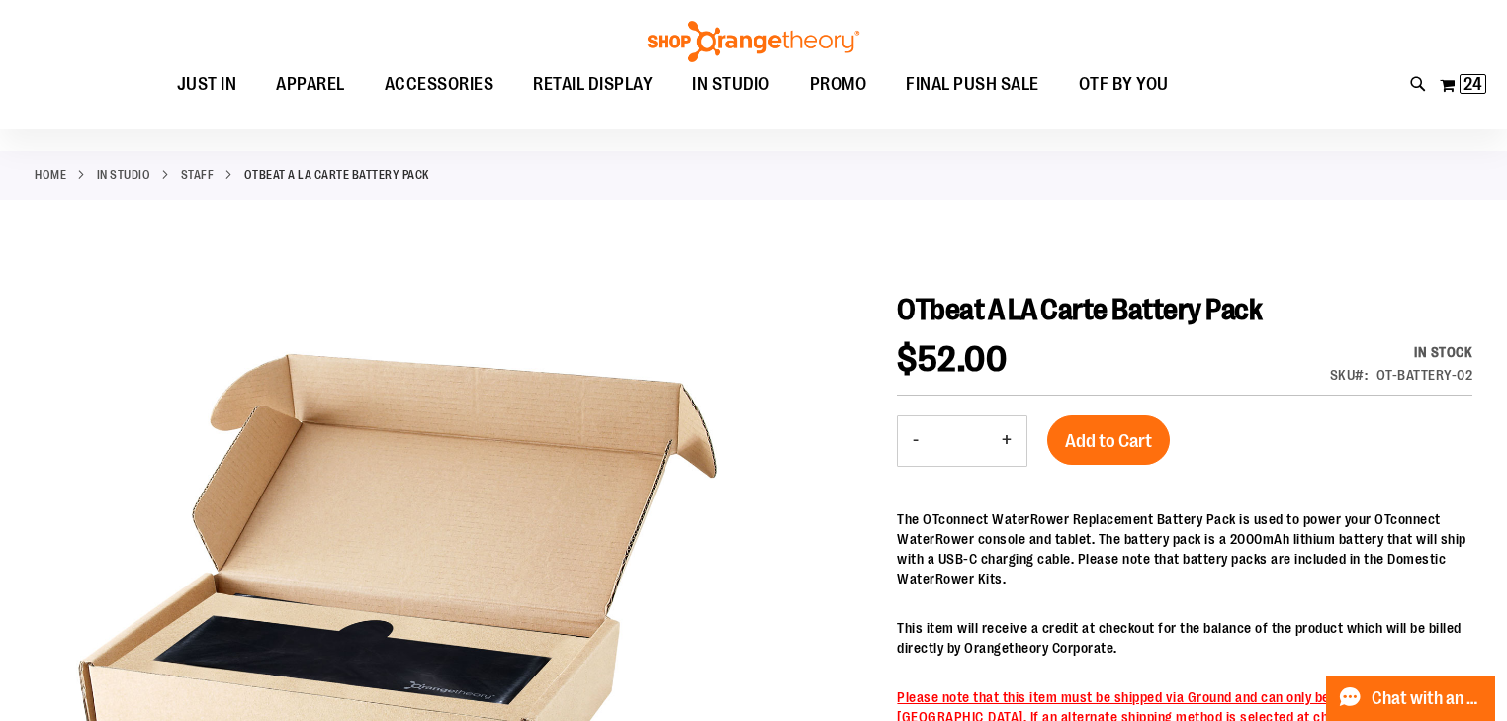
scroll to position [236, 0]
